Goal: Information Seeking & Learning: Learn about a topic

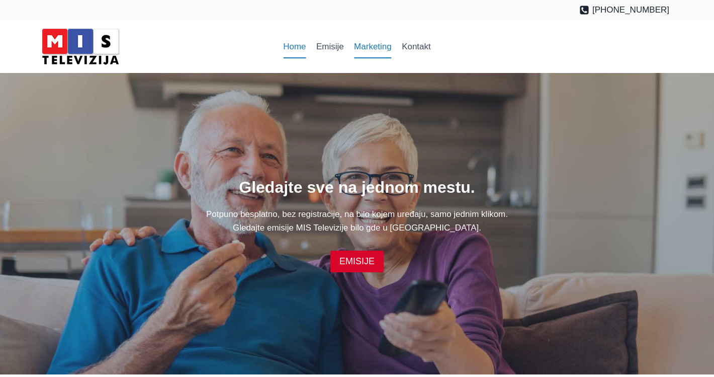
click at [368, 51] on link "Marketing" at bounding box center [373, 47] width 48 height 24
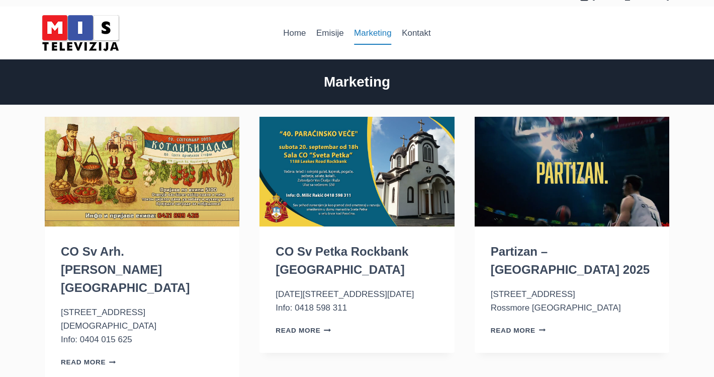
scroll to position [17, 0]
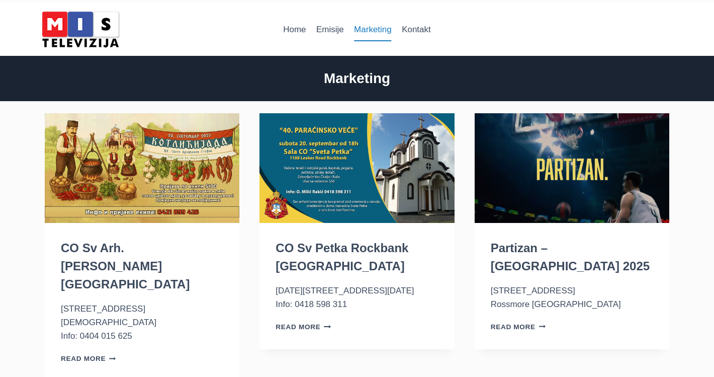
click at [527, 319] on p "Read More Partizan – Australia 2025 Continue" at bounding box center [572, 326] width 162 height 14
click at [523, 323] on link "Read More Partizan – Australia 2025 Continue" at bounding box center [518, 327] width 55 height 8
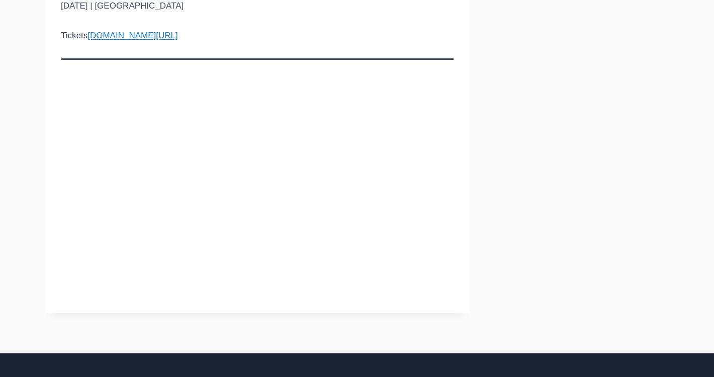
scroll to position [228, 0]
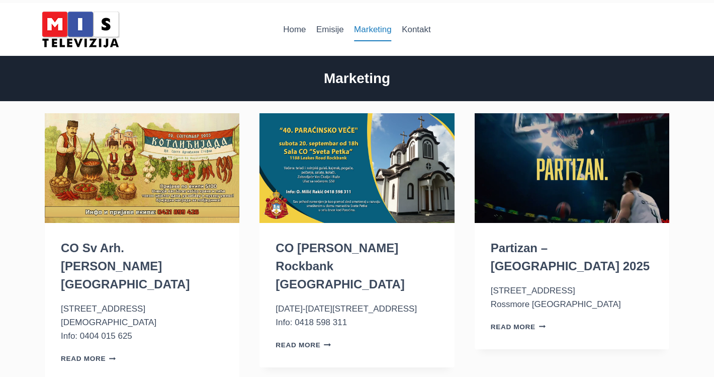
scroll to position [17, 0]
click at [177, 205] on img "CO Sv Arh. Stefan Keysborough VIC" at bounding box center [142, 168] width 195 height 110
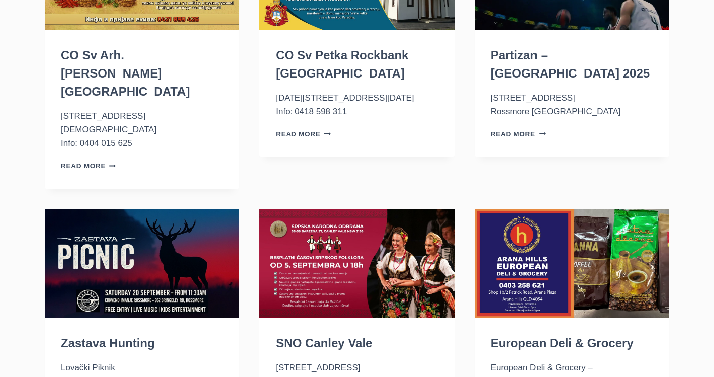
scroll to position [213, 0]
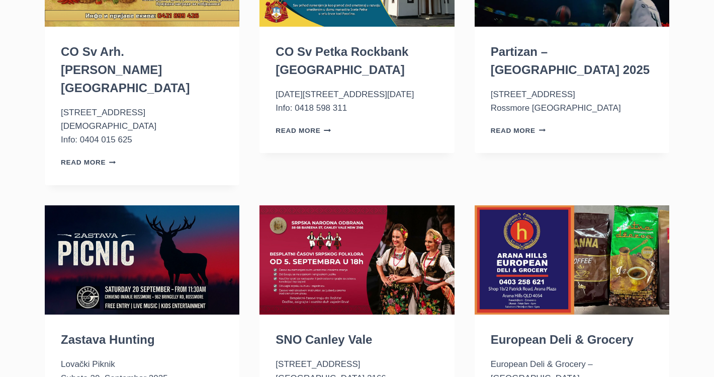
click at [129, 232] on img "Zastava Hunting" at bounding box center [142, 260] width 195 height 110
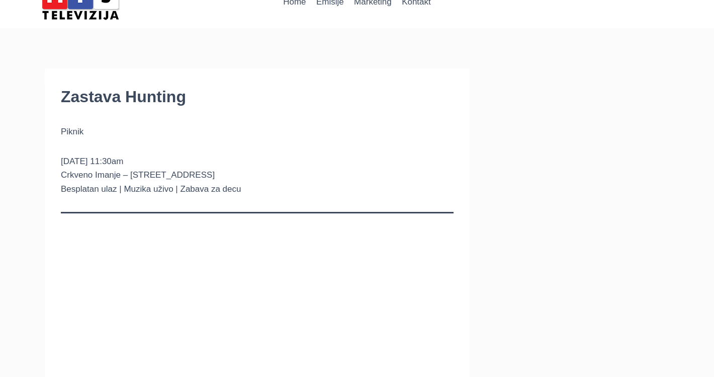
scroll to position [42, 0]
